Goal: Transaction & Acquisition: Purchase product/service

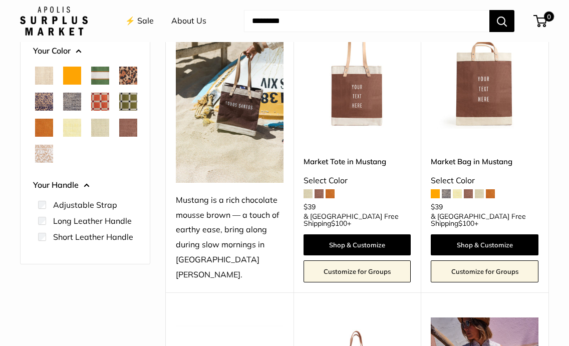
scroll to position [236, 0]
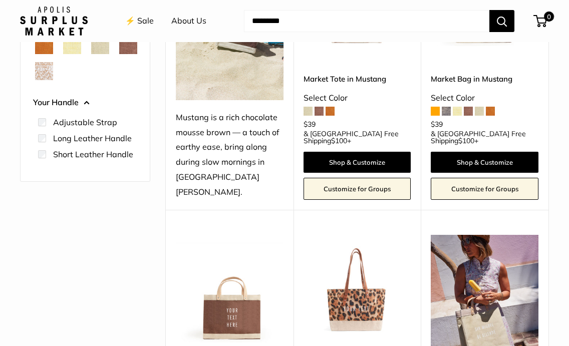
click at [447, 111] on span at bounding box center [446, 111] width 9 height 9
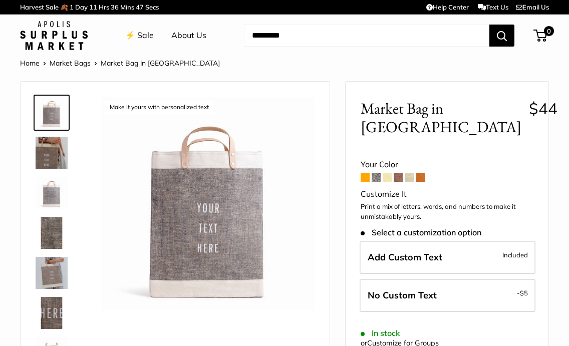
click at [349, 30] on input "Search..." at bounding box center [366, 36] width 245 height 22
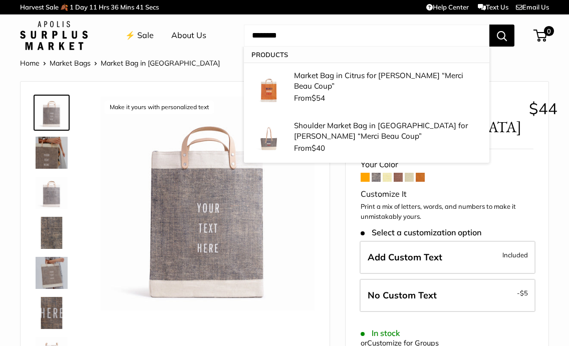
type input "********"
click at [502, 35] on button "Search" at bounding box center [501, 36] width 25 height 22
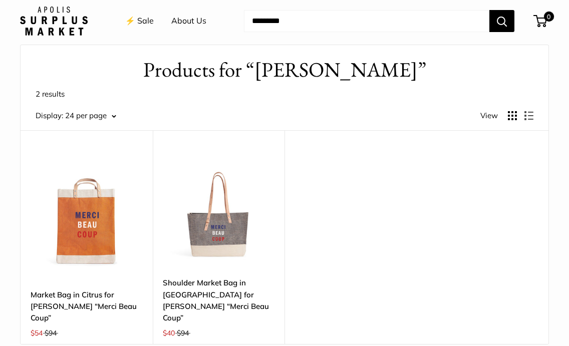
scroll to position [78, 0]
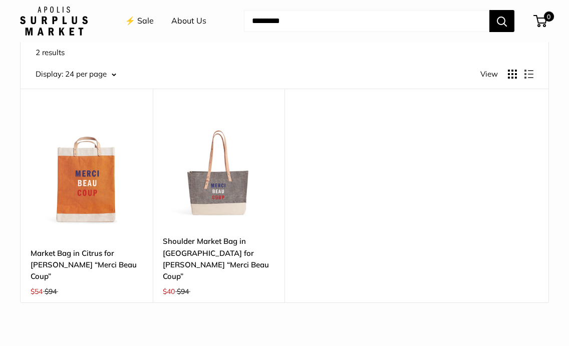
click at [209, 221] on img at bounding box center [219, 170] width 112 height 112
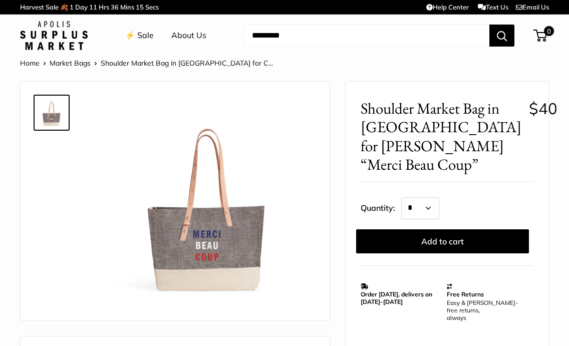
click at [54, 122] on img at bounding box center [52, 113] width 32 height 32
click at [139, 35] on link "⚡️ Sale" at bounding box center [139, 35] width 29 height 15
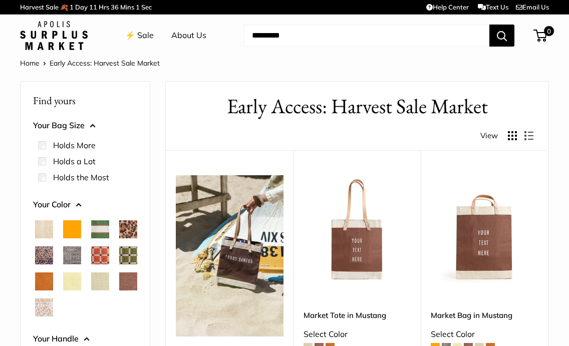
scroll to position [15, 0]
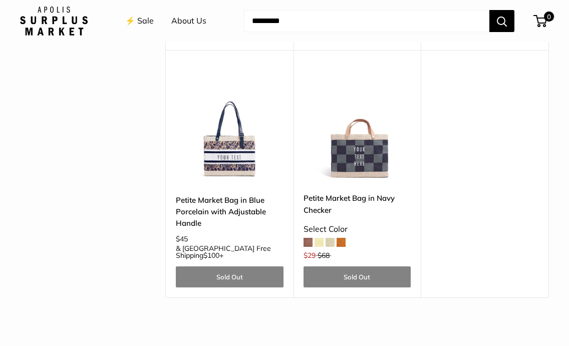
scroll to position [735, 0]
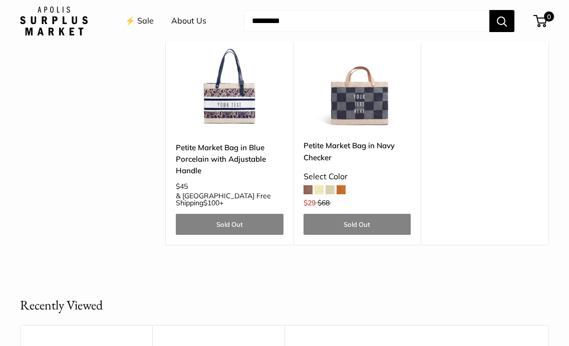
click at [330, 185] on span at bounding box center [330, 189] width 9 height 9
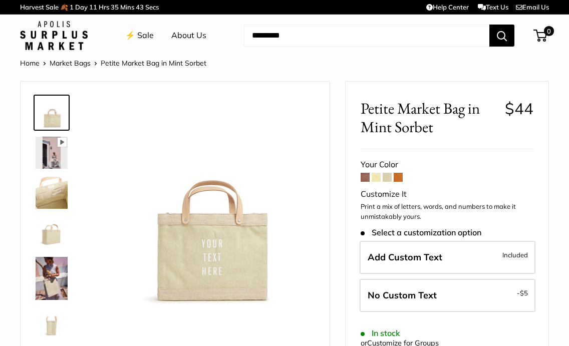
click at [45, 285] on img at bounding box center [52, 278] width 32 height 43
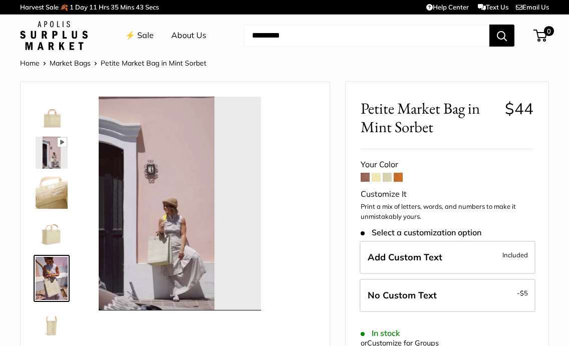
scroll to position [37, 0]
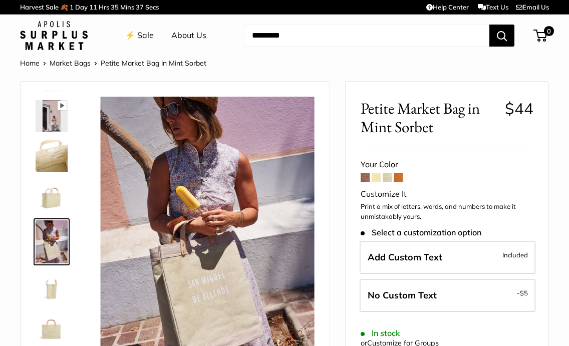
click at [147, 38] on link "⚡️ Sale" at bounding box center [139, 35] width 29 height 15
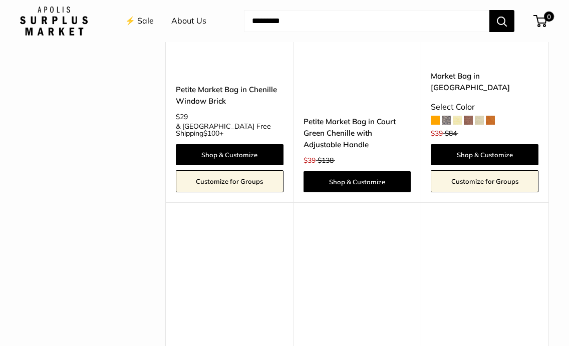
scroll to position [2229, 0]
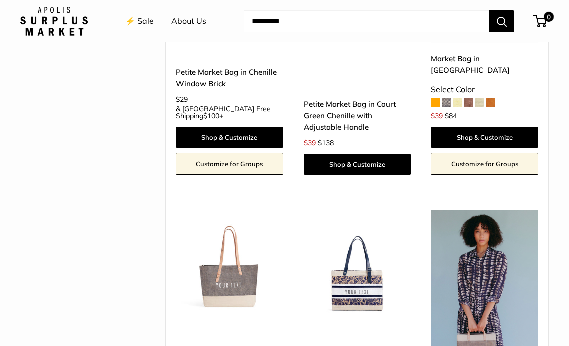
click at [0, 0] on img at bounding box center [0, 0] width 0 height 0
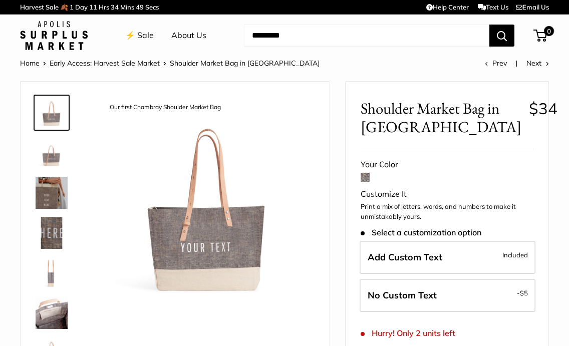
click at [53, 155] on img at bounding box center [52, 153] width 32 height 32
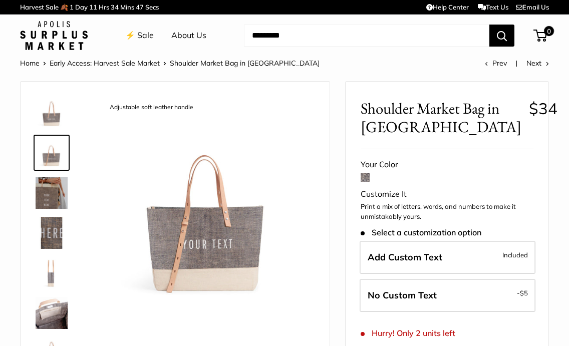
click at [51, 190] on img at bounding box center [52, 193] width 32 height 32
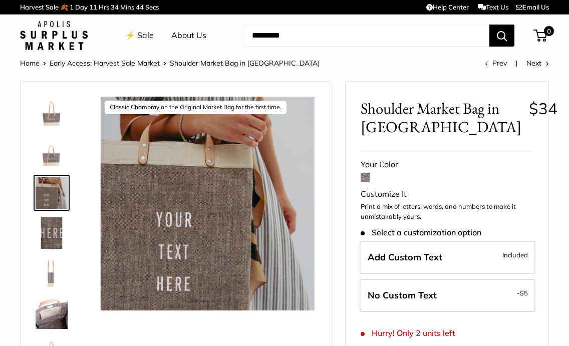
click at [53, 219] on img at bounding box center [52, 233] width 32 height 32
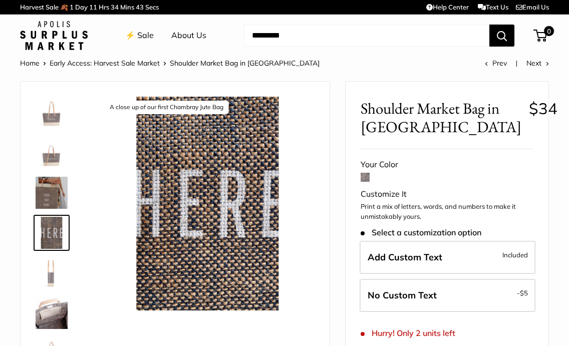
click at [52, 271] on img at bounding box center [52, 273] width 32 height 32
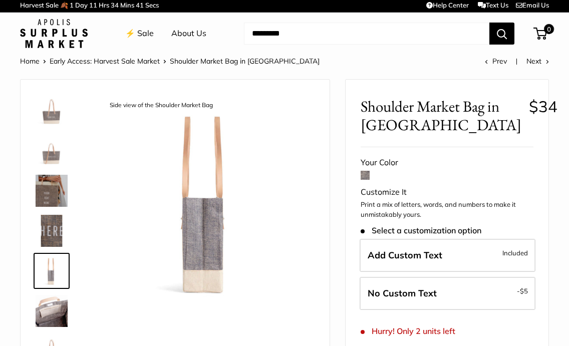
scroll to position [4, 0]
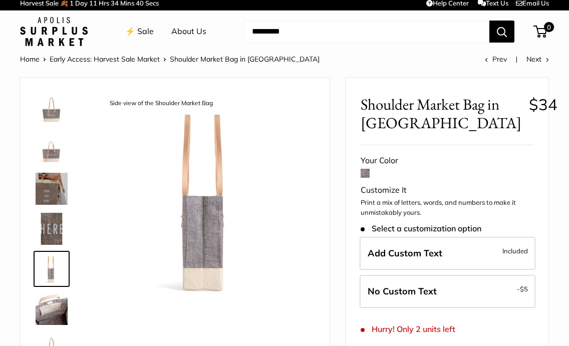
click at [55, 318] on img at bounding box center [52, 309] width 32 height 32
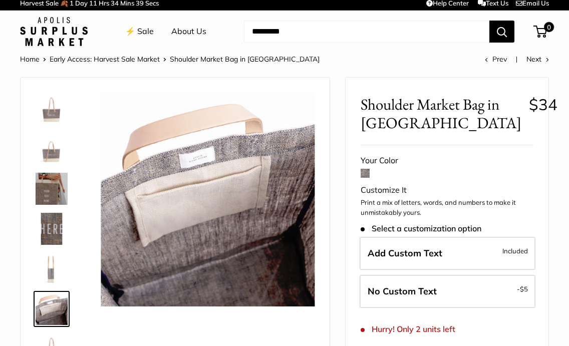
scroll to position [79, 0]
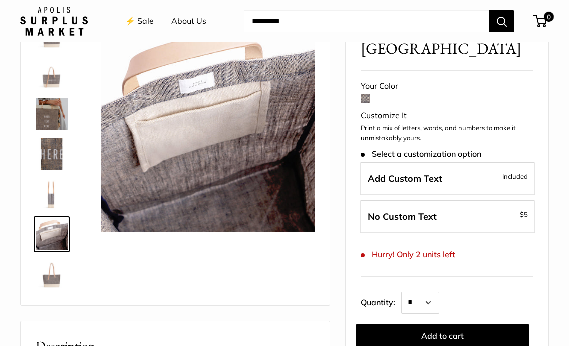
click at [53, 290] on img at bounding box center [52, 275] width 32 height 32
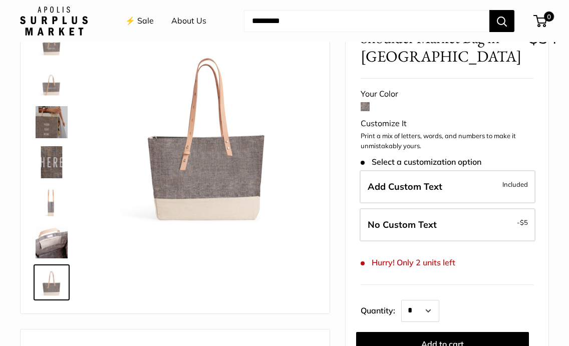
scroll to position [45, 0]
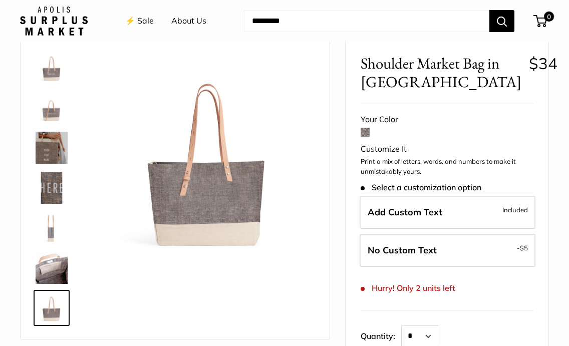
click at [53, 158] on img at bounding box center [52, 148] width 32 height 32
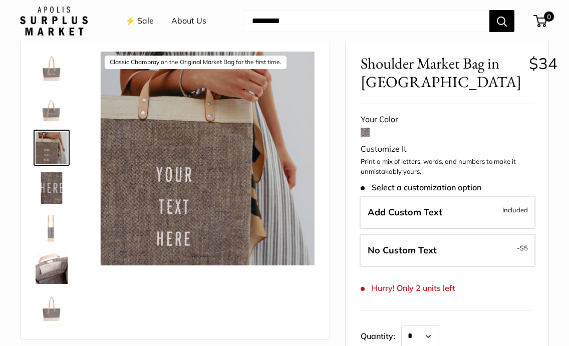
click at [54, 67] on img at bounding box center [52, 68] width 32 height 32
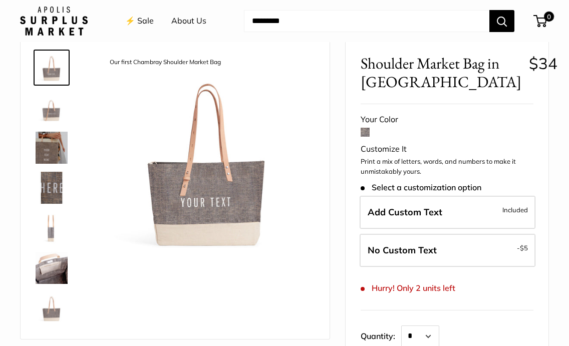
click at [418, 212] on span "Add Custom Text" at bounding box center [405, 212] width 75 height 12
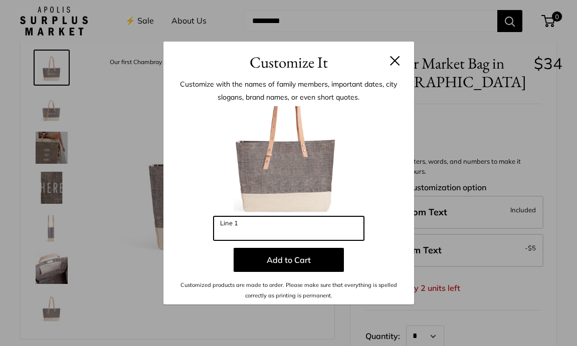
click at [307, 223] on input "Line 1" at bounding box center [288, 228] width 150 height 24
click at [393, 53] on h3 "Customize It" at bounding box center [288, 63] width 220 height 24
click at [506, 297] on div "Customize It Customize with the names of family members, important dates, city …" at bounding box center [288, 173] width 577 height 346
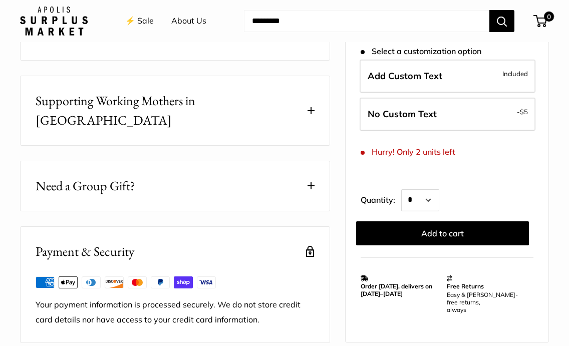
scroll to position [732, 0]
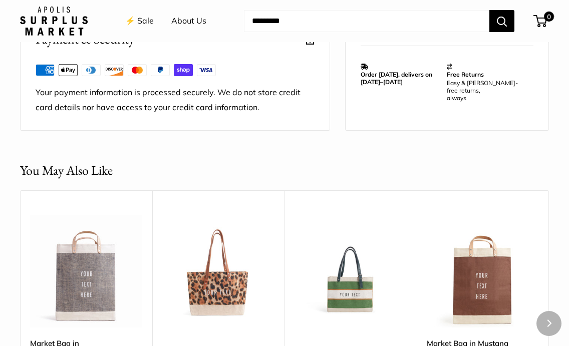
click at [0, 0] on img at bounding box center [0, 0] width 0 height 0
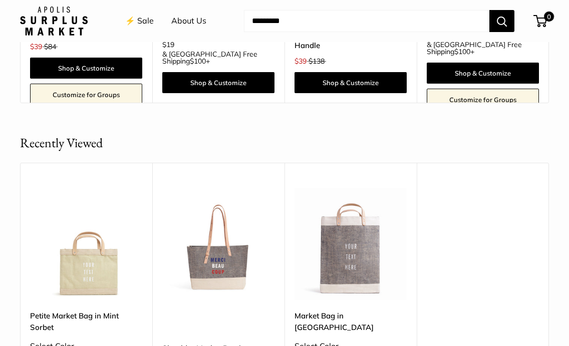
scroll to position [1133, 0]
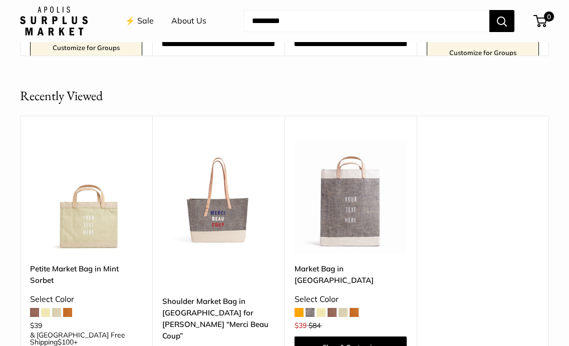
click at [225, 194] on img at bounding box center [218, 197] width 112 height 112
click at [0, 0] on img at bounding box center [0, 0] width 0 height 0
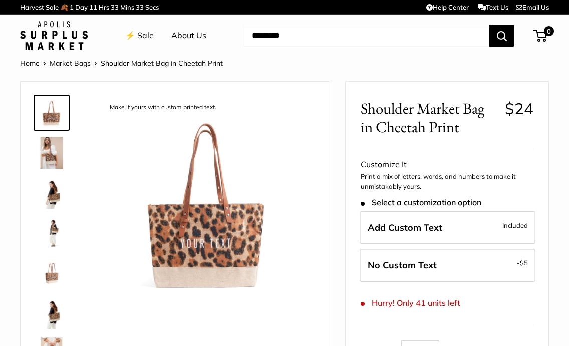
click at [49, 156] on img at bounding box center [52, 153] width 32 height 32
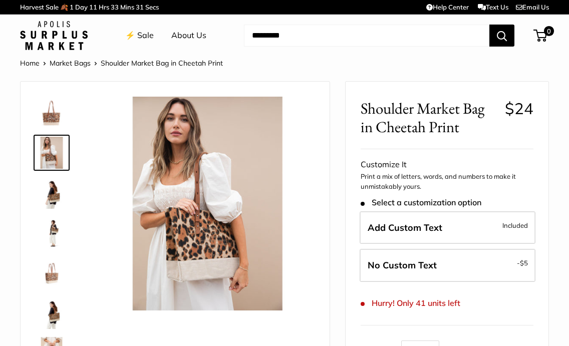
click at [57, 196] on img at bounding box center [52, 193] width 32 height 32
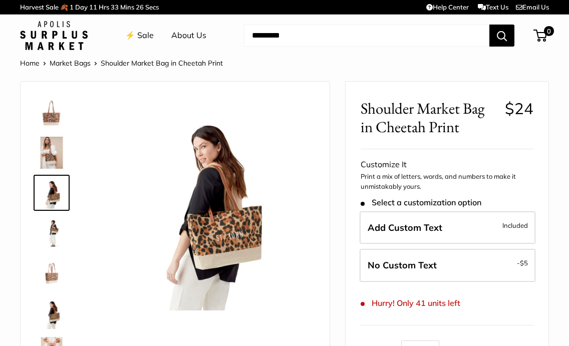
click at [55, 224] on img at bounding box center [52, 233] width 32 height 32
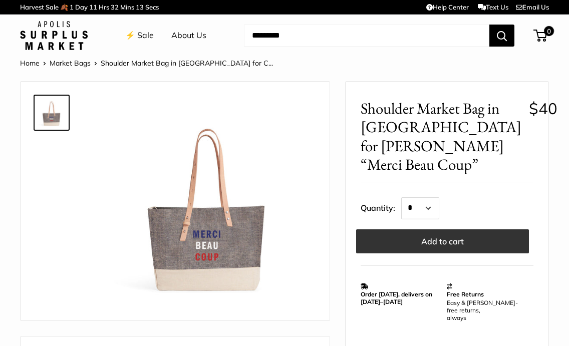
click at [417, 229] on button "Add to cart" at bounding box center [442, 241] width 173 height 24
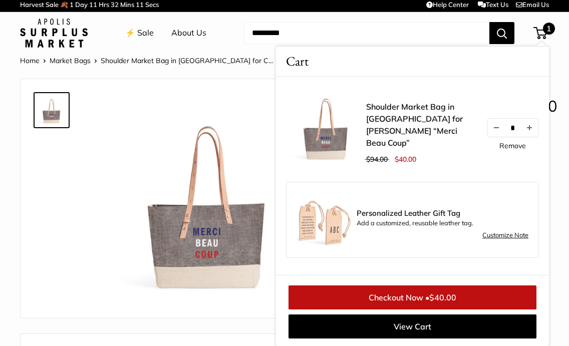
click at [130, 115] on img at bounding box center [208, 201] width 214 height 214
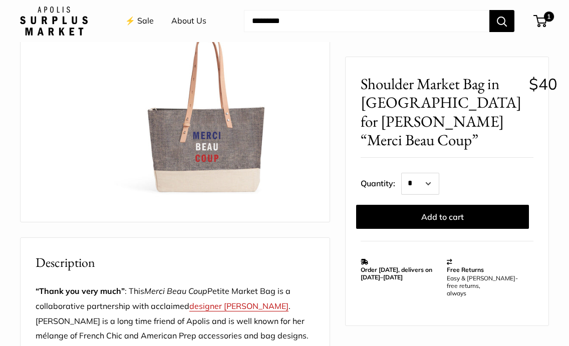
scroll to position [3, 0]
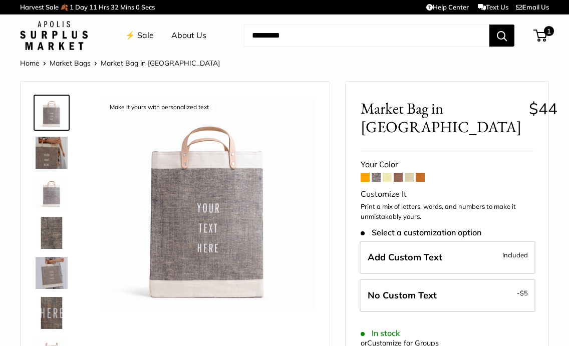
click at [365, 175] on span at bounding box center [365, 177] width 9 height 9
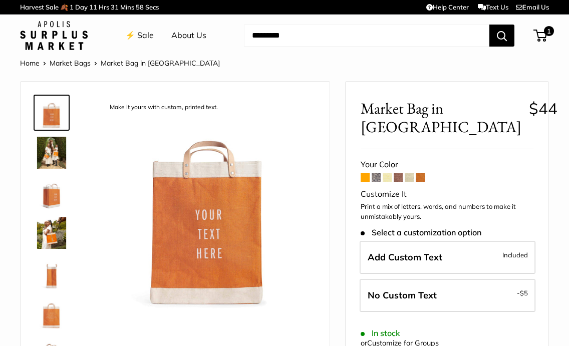
click at [376, 173] on span at bounding box center [376, 177] width 9 height 9
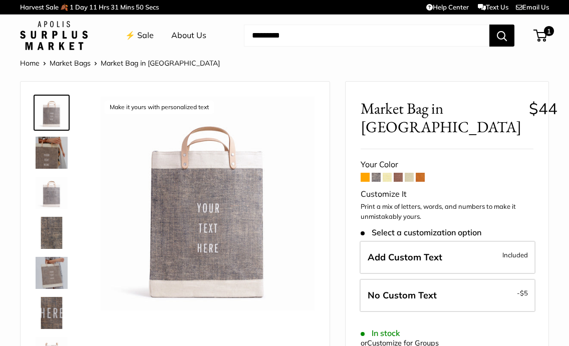
click at [390, 176] on span at bounding box center [387, 177] width 9 height 9
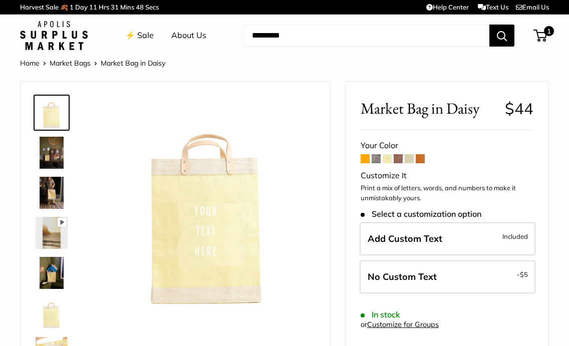
click at [401, 157] on span at bounding box center [398, 158] width 9 height 9
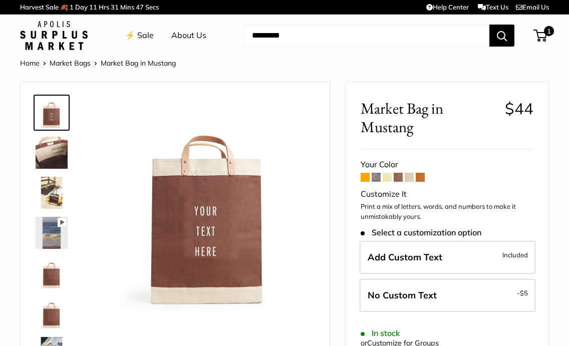
click at [423, 174] on span at bounding box center [420, 177] width 9 height 9
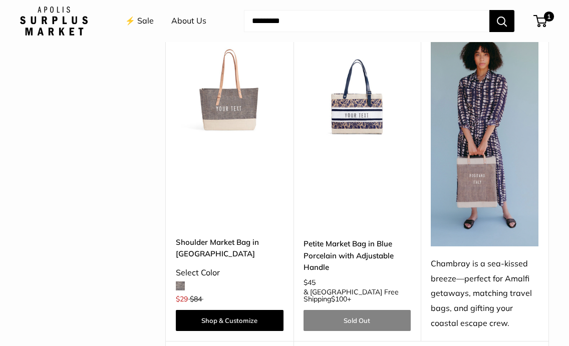
scroll to position [2204, 0]
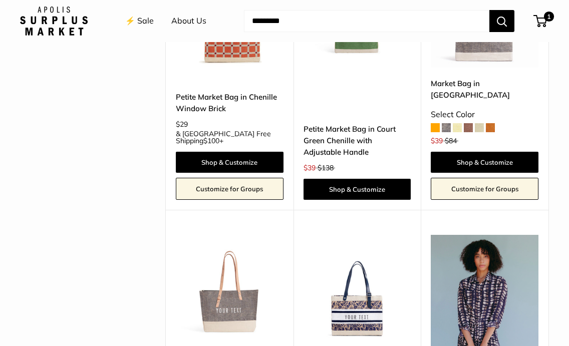
click at [0, 0] on img at bounding box center [0, 0] width 0 height 0
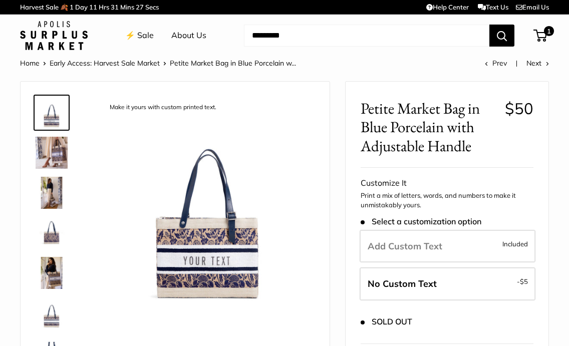
click at [56, 150] on img at bounding box center [52, 153] width 32 height 32
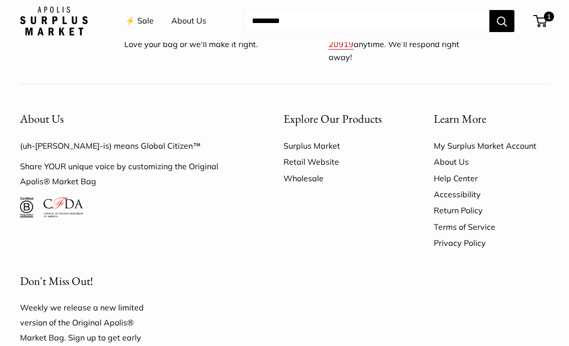
scroll to position [1078, 0]
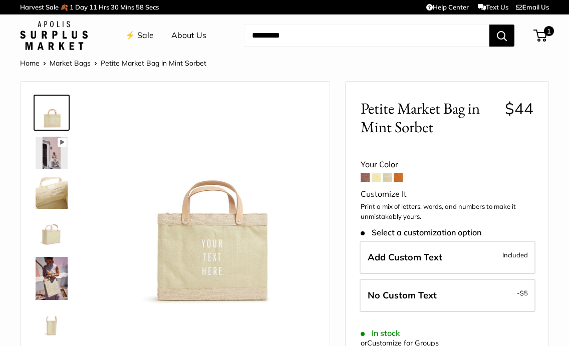
click at [272, 35] on input "Search..." at bounding box center [366, 36] width 245 height 22
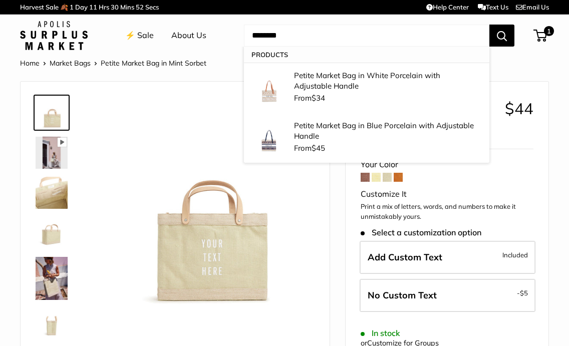
type input "********"
click at [502, 35] on button "Search" at bounding box center [501, 36] width 25 height 22
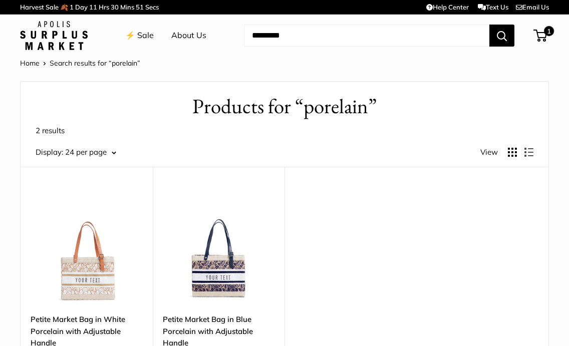
click at [256, 36] on input "Search..." at bounding box center [366, 36] width 245 height 22
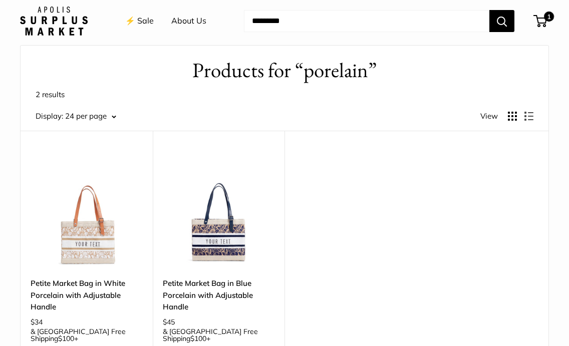
scroll to position [85, 0]
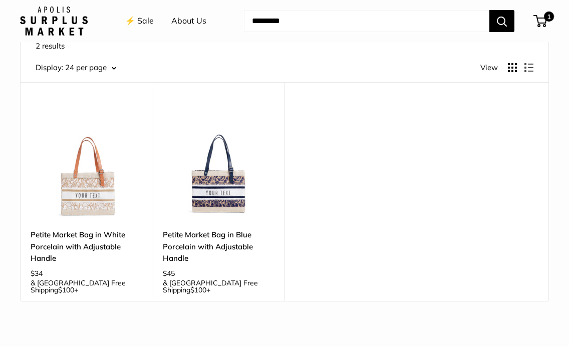
click at [0, 0] on img at bounding box center [0, 0] width 0 height 0
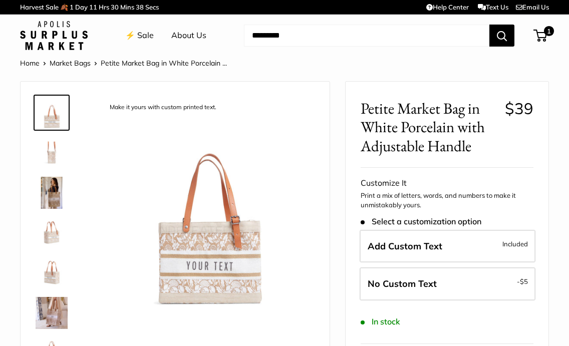
click at [57, 197] on img at bounding box center [52, 193] width 32 height 32
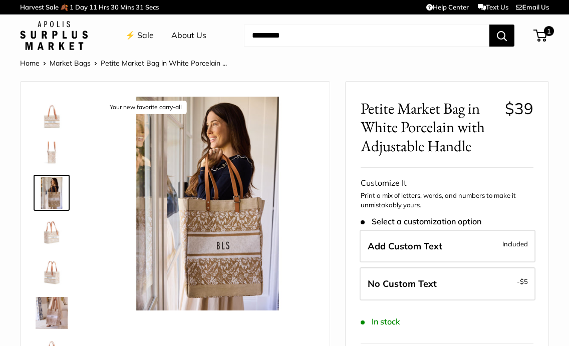
click at [54, 157] on img at bounding box center [52, 153] width 32 height 32
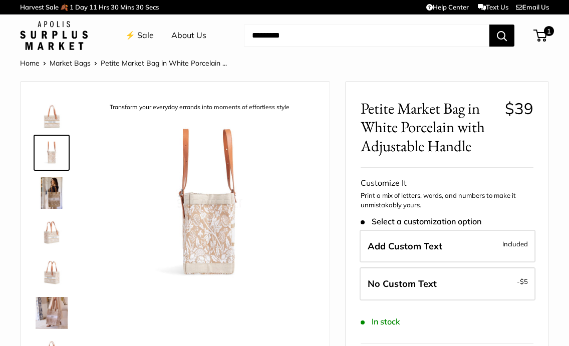
click at [51, 238] on img at bounding box center [52, 233] width 32 height 32
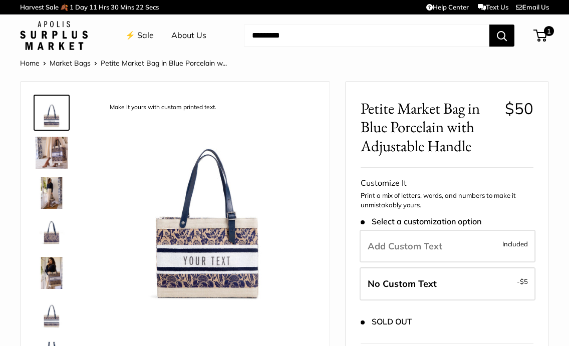
scroll to position [64, 0]
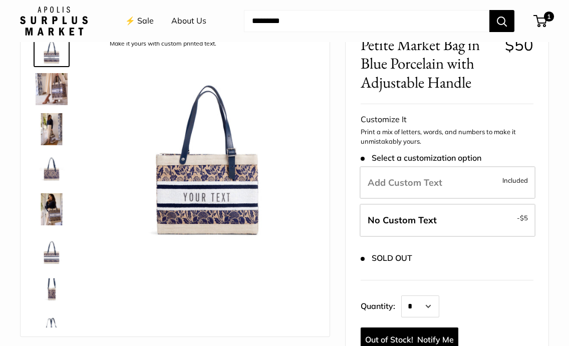
click at [53, 246] on img at bounding box center [52, 249] width 32 height 32
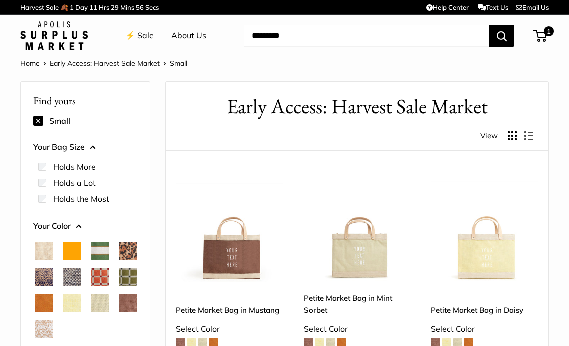
click at [53, 270] on span "Blue Porcelain" at bounding box center [44, 277] width 18 height 18
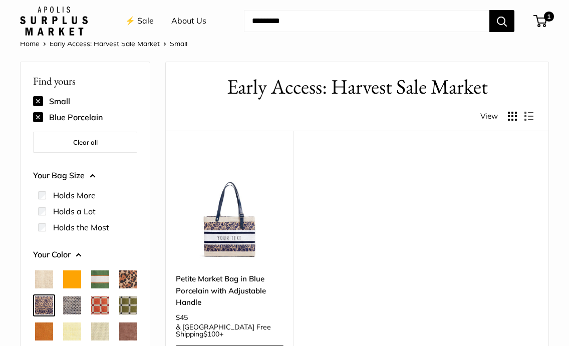
scroll to position [108, 0]
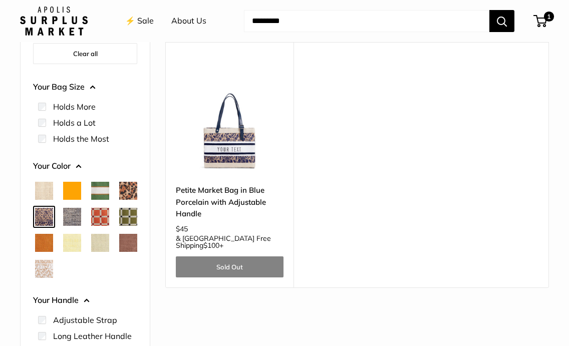
click at [119, 226] on span "Chenille Window Sage" at bounding box center [128, 217] width 18 height 18
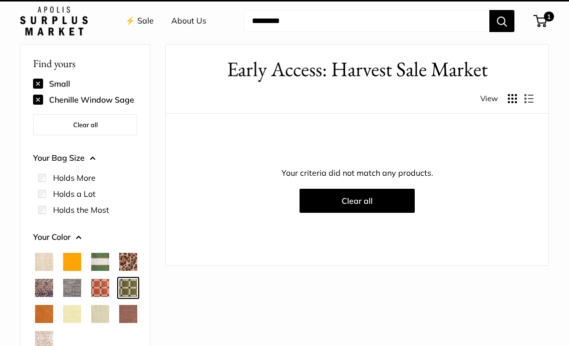
scroll to position [27, 0]
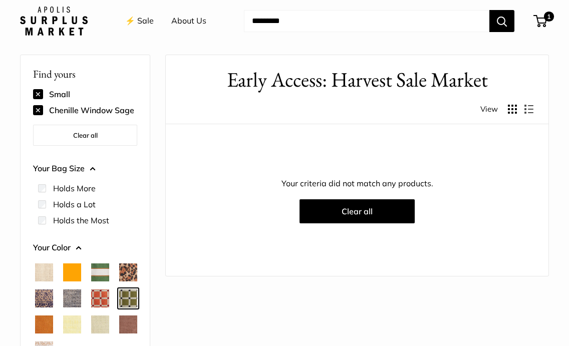
click at [101, 271] on span "Court Green" at bounding box center [100, 273] width 18 height 18
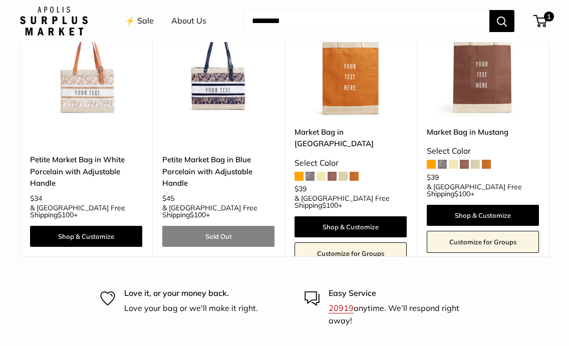
scroll to position [280, 0]
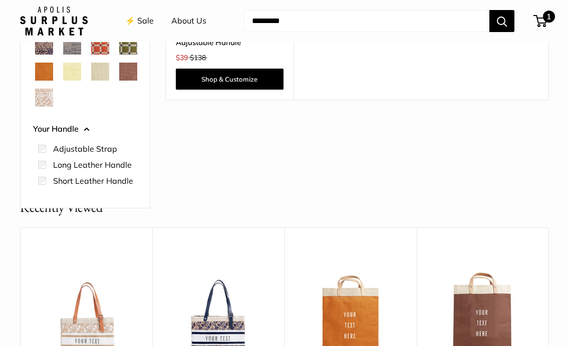
click at [550, 16] on span "1" at bounding box center [549, 17] width 12 height 12
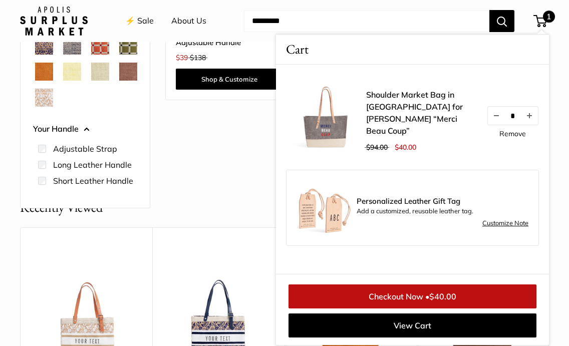
click at [338, 128] on img at bounding box center [326, 115] width 80 height 80
click at [383, 108] on link "Shoulder Market Bag in [GEOGRAPHIC_DATA] for [PERSON_NAME] “Merci Beau Coup”" at bounding box center [421, 113] width 110 height 48
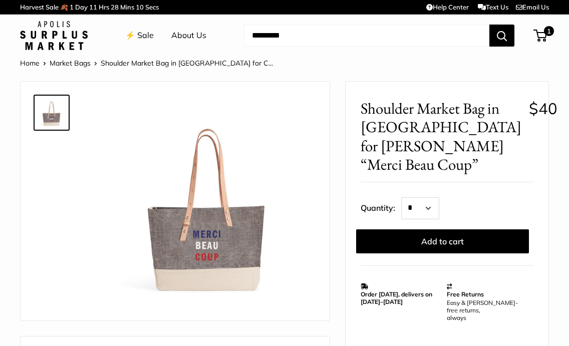
click at [204, 238] on img at bounding box center [208, 204] width 214 height 214
click at [270, 28] on input "Search..." at bounding box center [366, 36] width 245 height 22
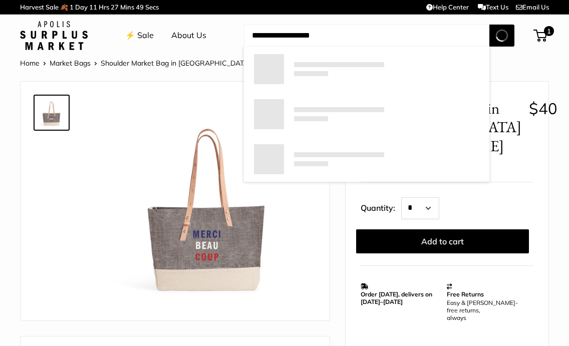
type input "**********"
click at [502, 35] on button "Search" at bounding box center [501, 36] width 25 height 22
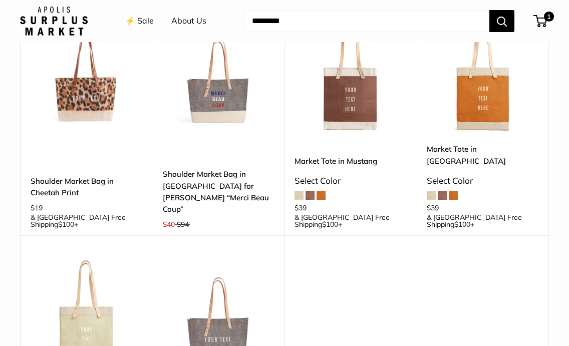
scroll to position [250, 0]
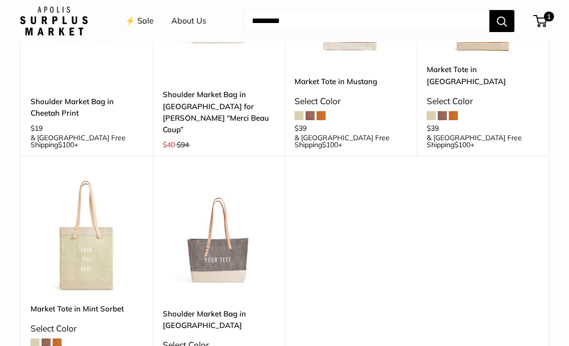
click at [0, 0] on img at bounding box center [0, 0] width 0 height 0
click at [548, 18] on span "1" at bounding box center [549, 17] width 12 height 12
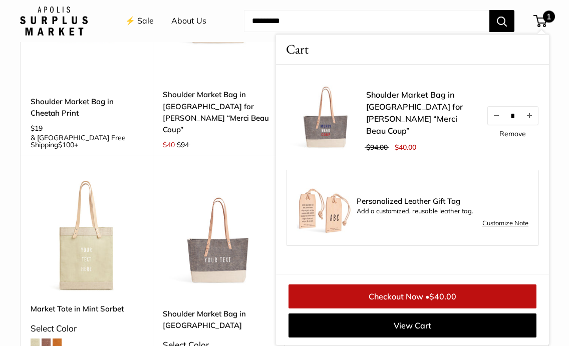
click at [397, 118] on link "Shoulder Market Bag in [GEOGRAPHIC_DATA] for [PERSON_NAME] “Merci Beau Coup”" at bounding box center [421, 113] width 110 height 48
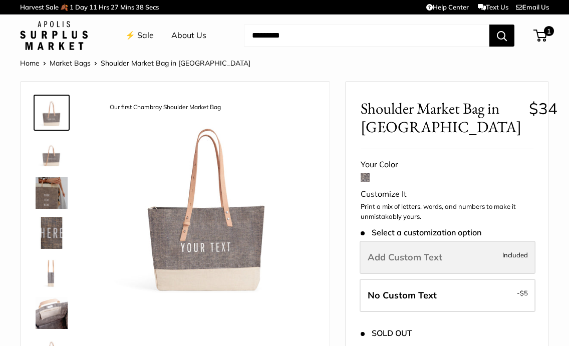
scroll to position [18, 0]
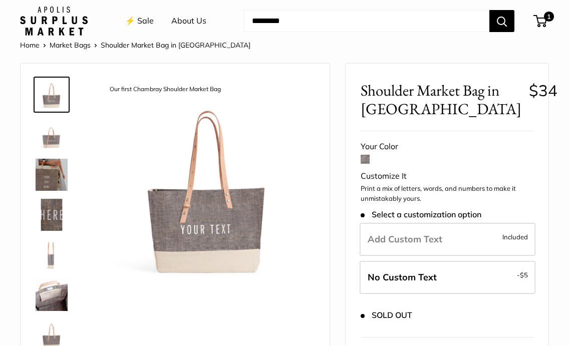
click at [52, 257] on img at bounding box center [52, 255] width 32 height 32
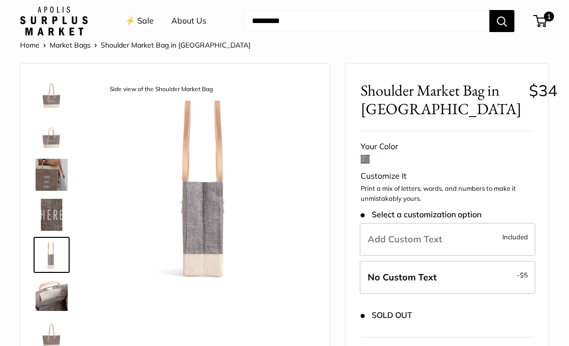
click at [63, 289] on img at bounding box center [52, 295] width 32 height 32
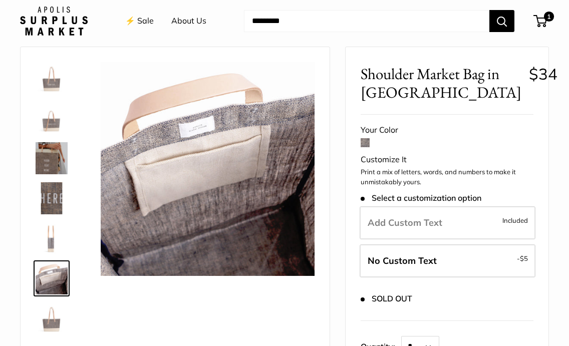
scroll to position [74, 0]
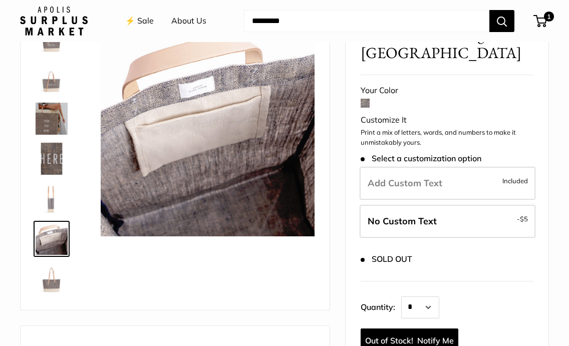
click at [59, 288] on img at bounding box center [52, 279] width 32 height 32
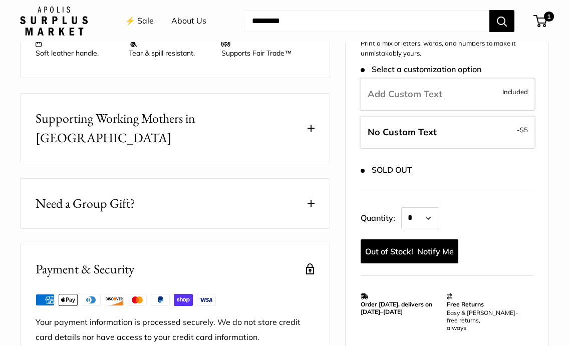
scroll to position [36, 0]
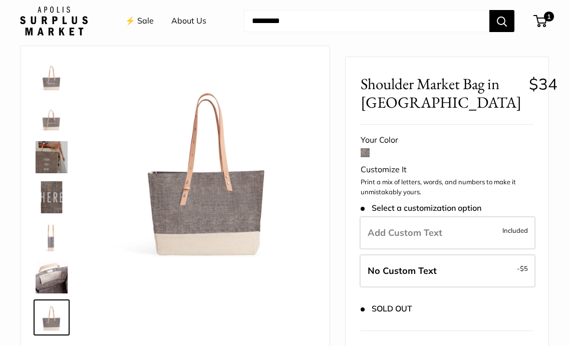
click at [54, 158] on img at bounding box center [52, 157] width 32 height 32
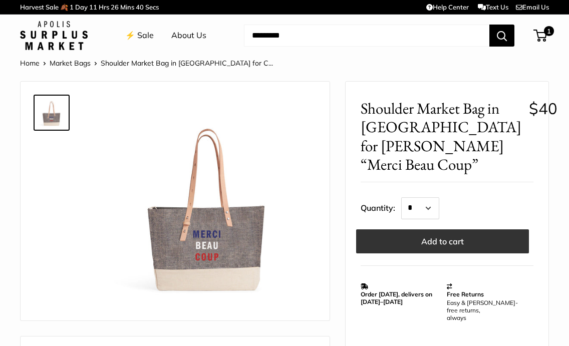
click at [389, 229] on button "Add to cart" at bounding box center [442, 241] width 173 height 24
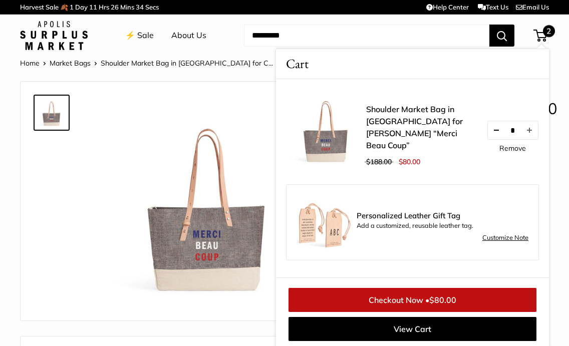
click at [496, 135] on button "Decrease quantity by 1" at bounding box center [496, 130] width 17 height 18
click at [389, 296] on link "Checkout Now • $40.00" at bounding box center [413, 300] width 248 height 24
